Goal: Find specific page/section: Find specific page/section

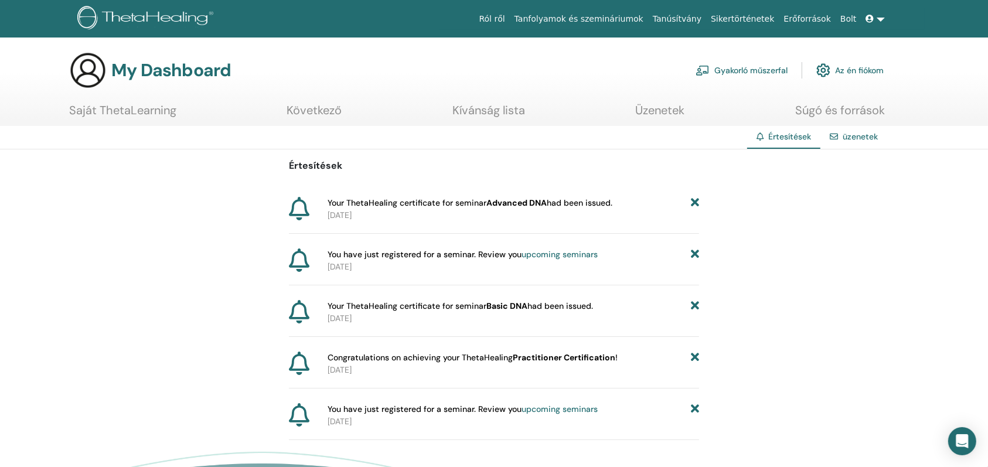
click at [163, 108] on link "Saját ThetaLearning" at bounding box center [122, 114] width 107 height 23
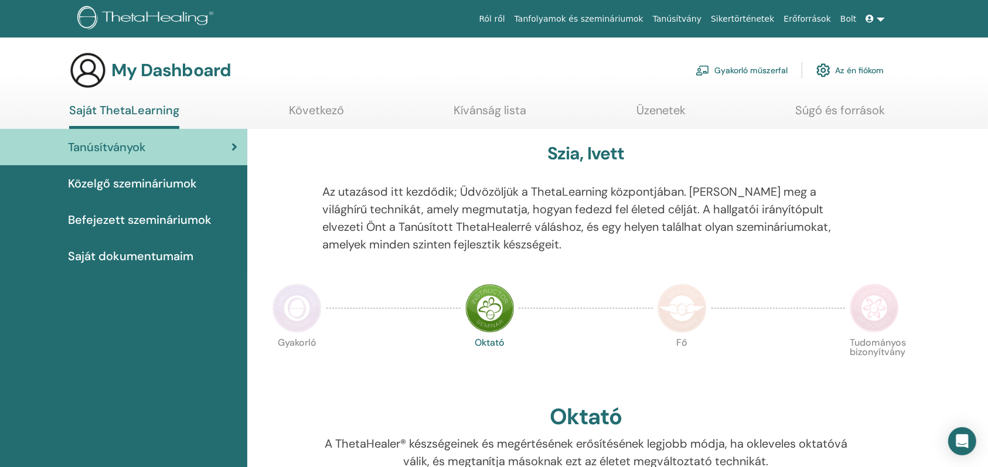
click at [859, 70] on link "Az én fiókom" at bounding box center [849, 70] width 67 height 26
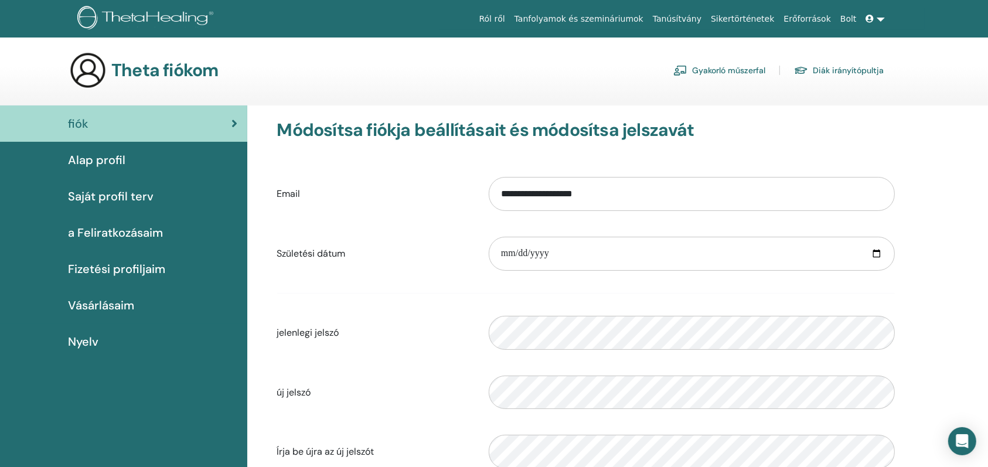
click at [121, 306] on span "Vásárlásaim" at bounding box center [101, 305] width 66 height 18
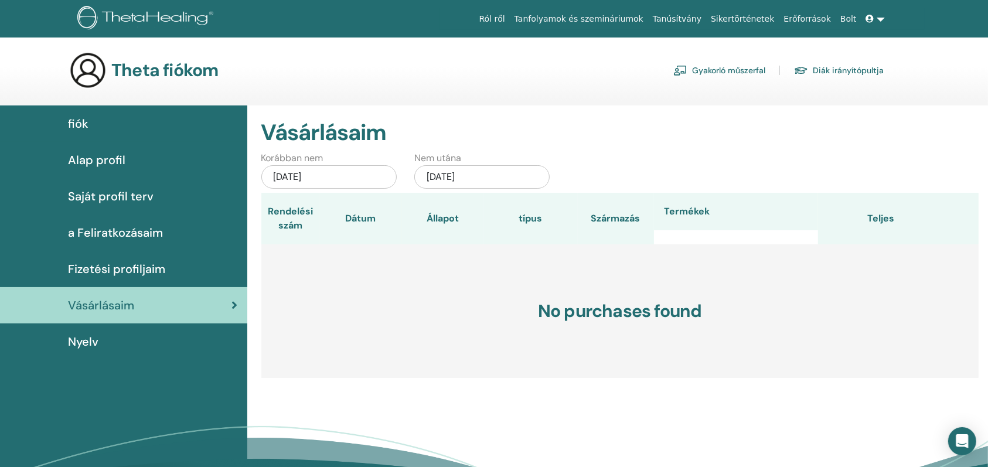
click at [854, 19] on link "Bolt" at bounding box center [848, 19] width 26 height 22
